Goal: Check status: Check status

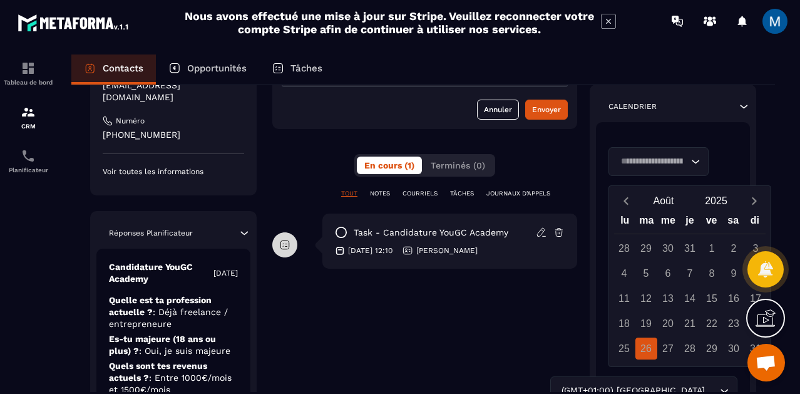
scroll to position [198, 0]
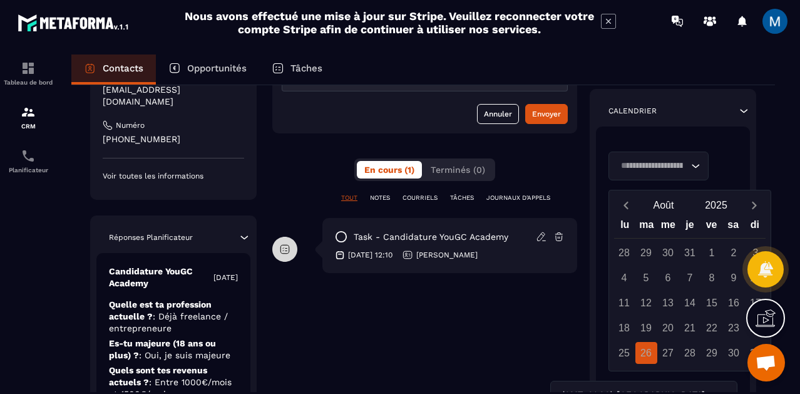
click at [693, 160] on icon "Search for option" at bounding box center [695, 166] width 13 height 13
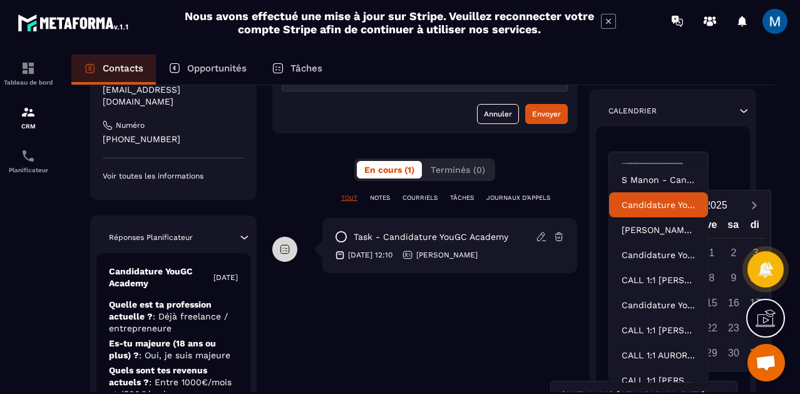
click at [663, 206] on p "Candidature YouGC Academy - R1 Reprogrammé" at bounding box center [658, 204] width 74 height 13
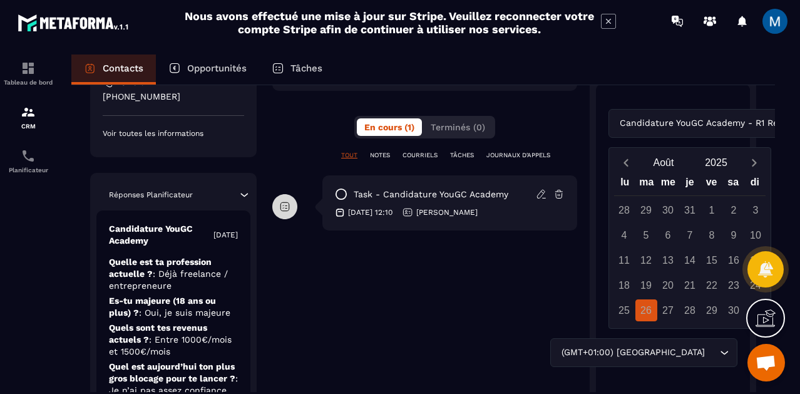
scroll to position [242, 0]
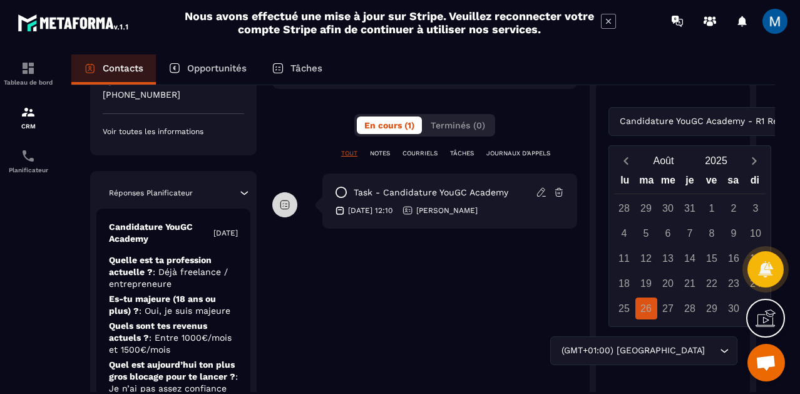
click at [743, 100] on div "Candidature YouGC Academy - R1 Reprogrammé Loading... [DATE] lu ma me je ve sa …" at bounding box center [673, 239] width 154 height 314
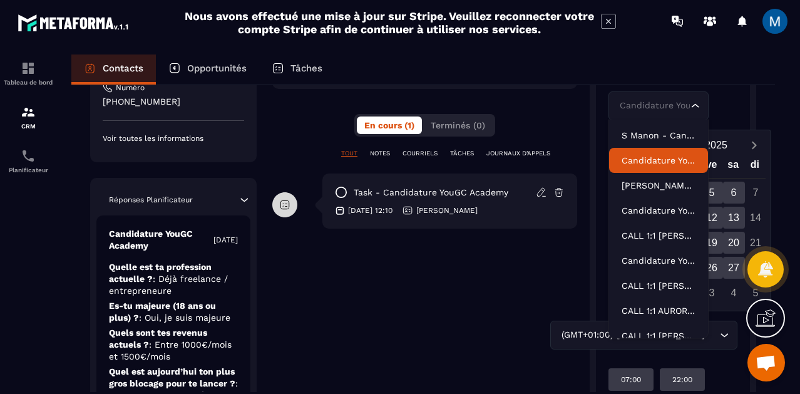
click at [738, 117] on div "Candidature YouGC Academy - R1 Reprogrammé Loading... [DATE] lu ma me je ve sa …" at bounding box center [673, 234] width 154 height 337
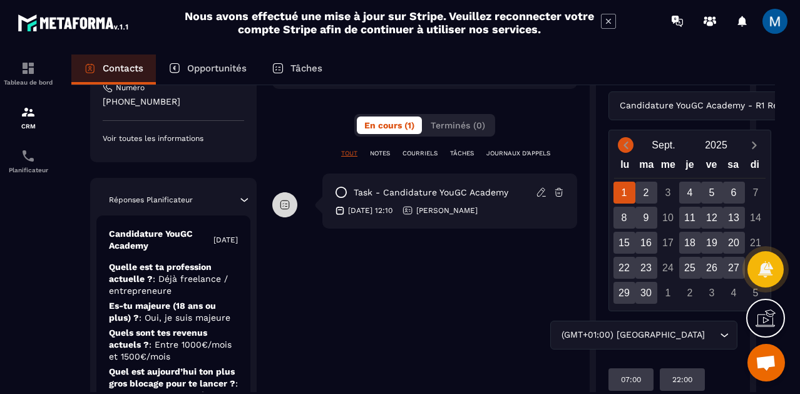
click at [631, 147] on span "Previous month" at bounding box center [626, 145] width 16 height 16
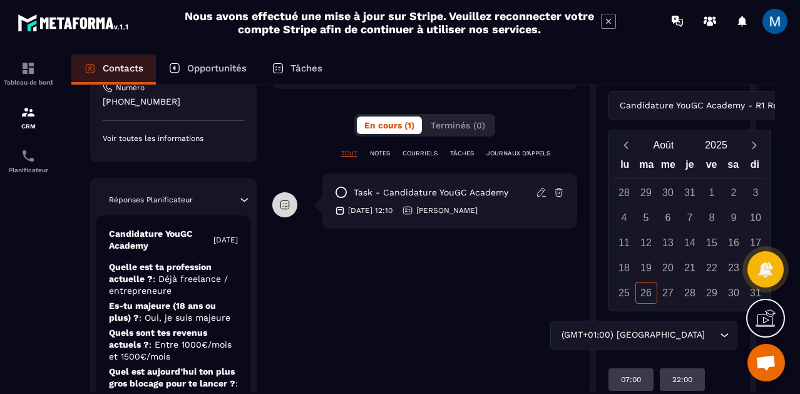
click at [719, 110] on div "Candidature YouGC Academy - R1 Reprogrammé Loading..." at bounding box center [672, 105] width 129 height 29
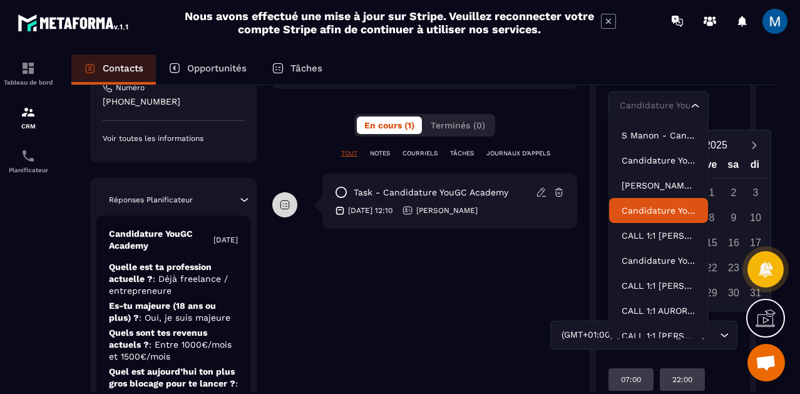
click at [678, 207] on p "Candidature YouGC Academy - Découverte" at bounding box center [658, 210] width 74 height 13
click at [719, 102] on div "Candidature YouGC Academy - Découverte Loading..." at bounding box center [672, 105] width 129 height 29
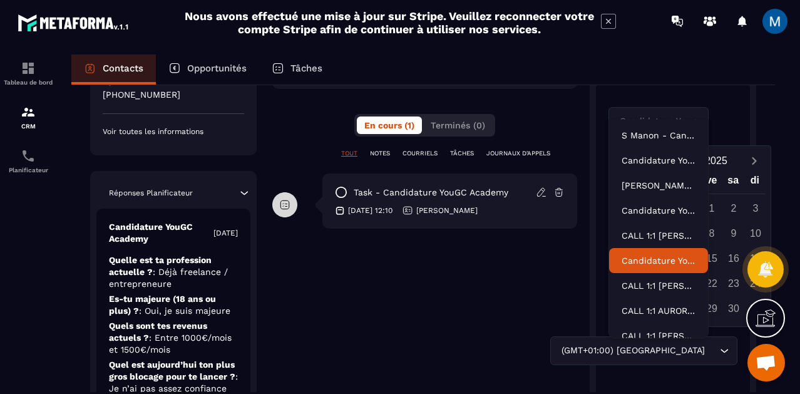
click at [653, 255] on p "Candidature YouGC Academy - R1 Reprogrammé" at bounding box center [658, 260] width 74 height 13
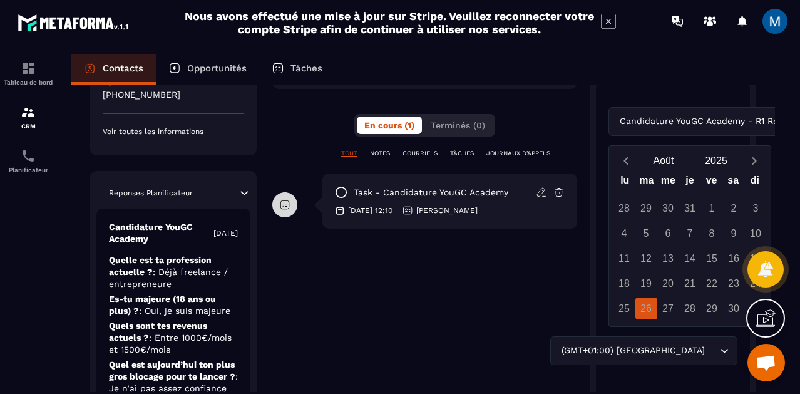
click at [737, 107] on div "Candidature YouGC Academy - R1 Reprogrammé Loading..." at bounding box center [672, 121] width 129 height 29
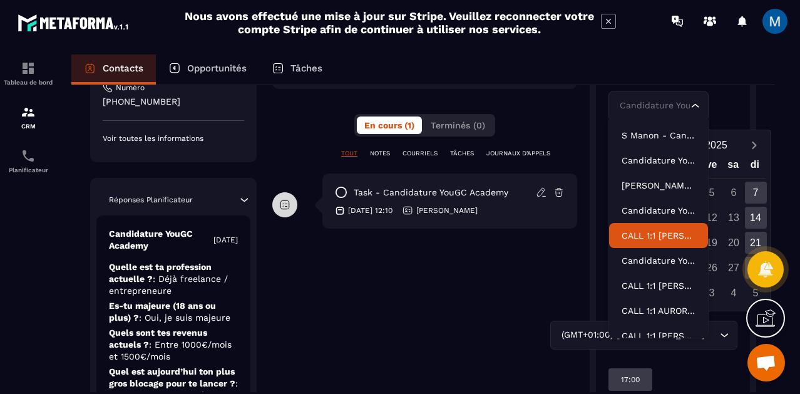
scroll to position [38, 0]
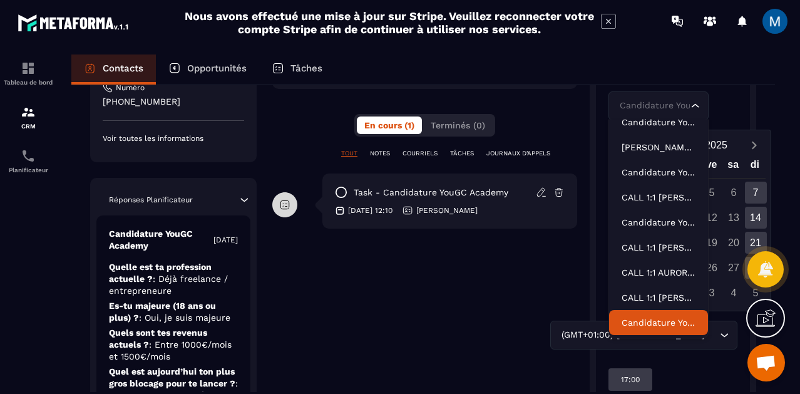
click at [656, 318] on p "Candidature YouGC Academy - SET" at bounding box center [658, 322] width 74 height 13
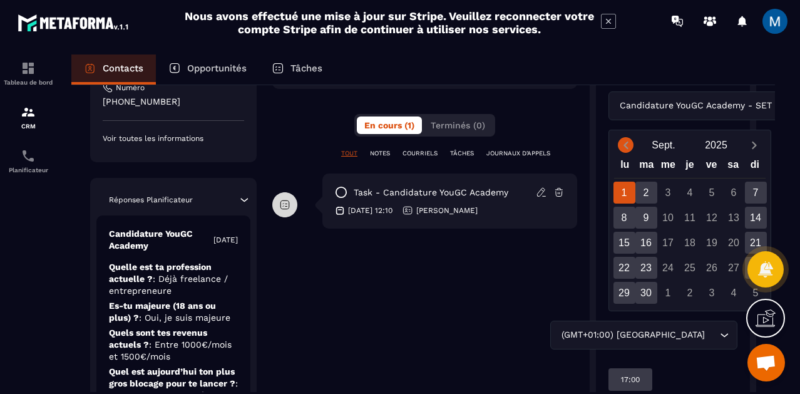
click at [628, 143] on icon "Previous month" at bounding box center [626, 145] width 13 height 13
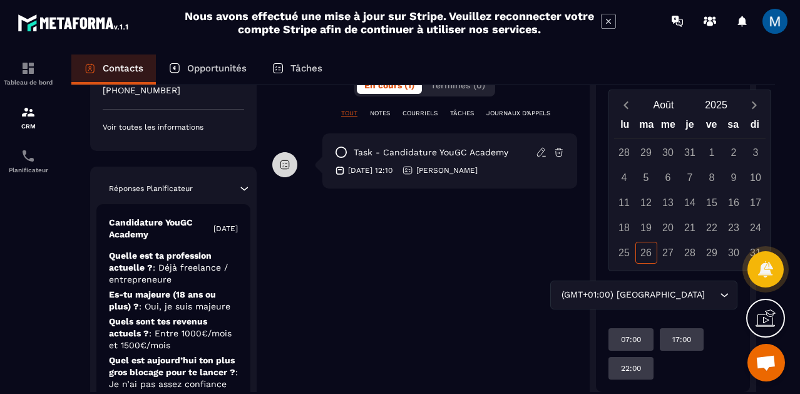
scroll to position [279, 0]
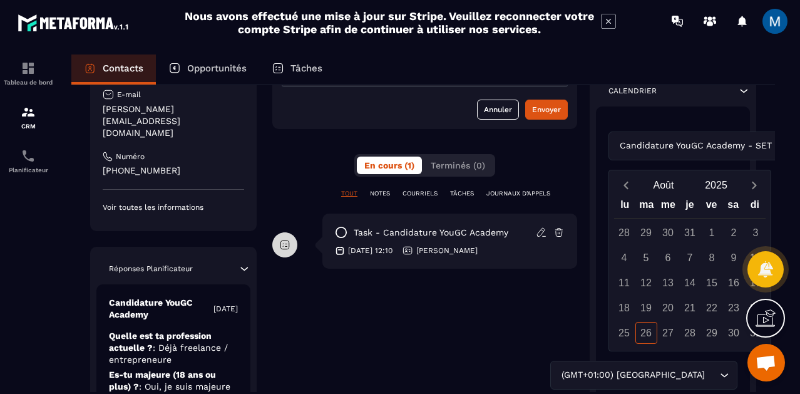
click at [732, 136] on div "Candidature YouGC Academy - SET Loading..." at bounding box center [672, 145] width 129 height 29
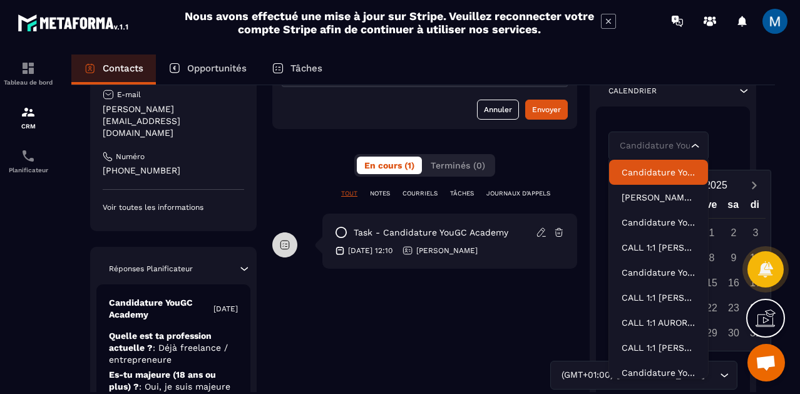
scroll to position [0, 0]
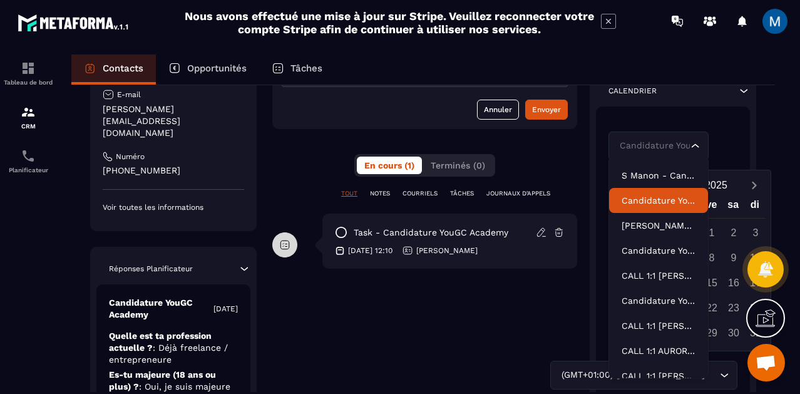
click at [660, 205] on p "Candidature YouGC Academy - R1 Reprogrammé" at bounding box center [658, 200] width 74 height 13
